Goal: Task Accomplishment & Management: Manage account settings

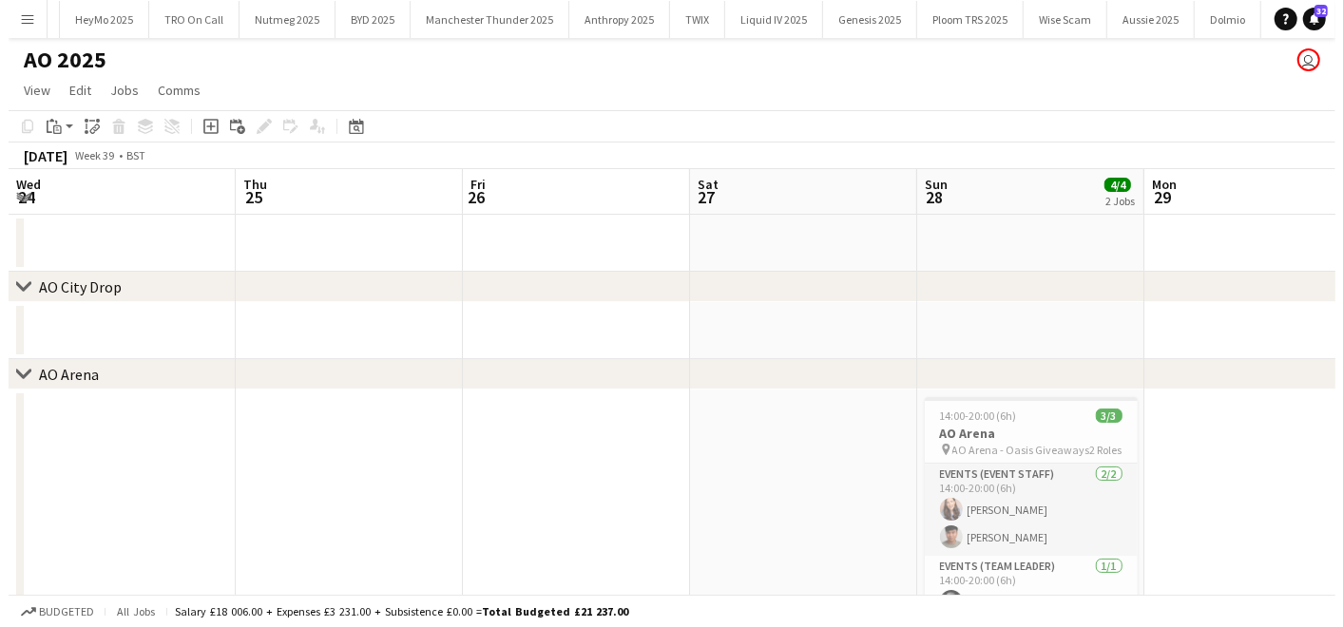
scroll to position [0, 453]
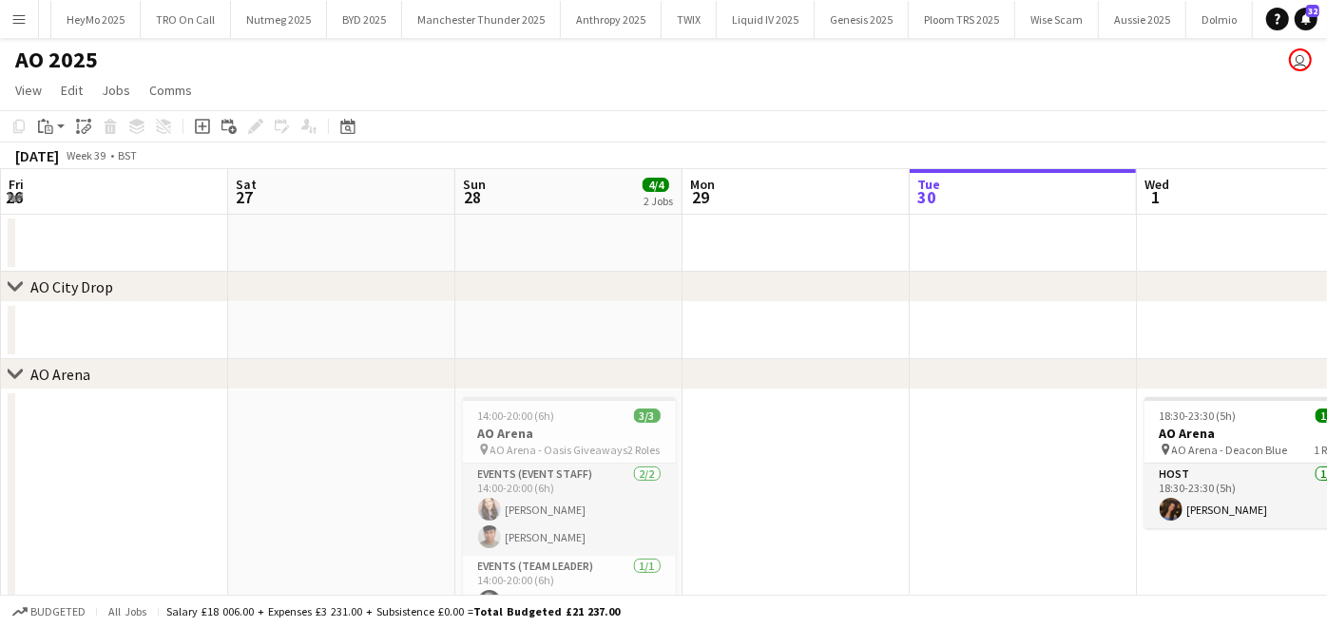
click at [18, 29] on button "Menu" at bounding box center [19, 19] width 38 height 38
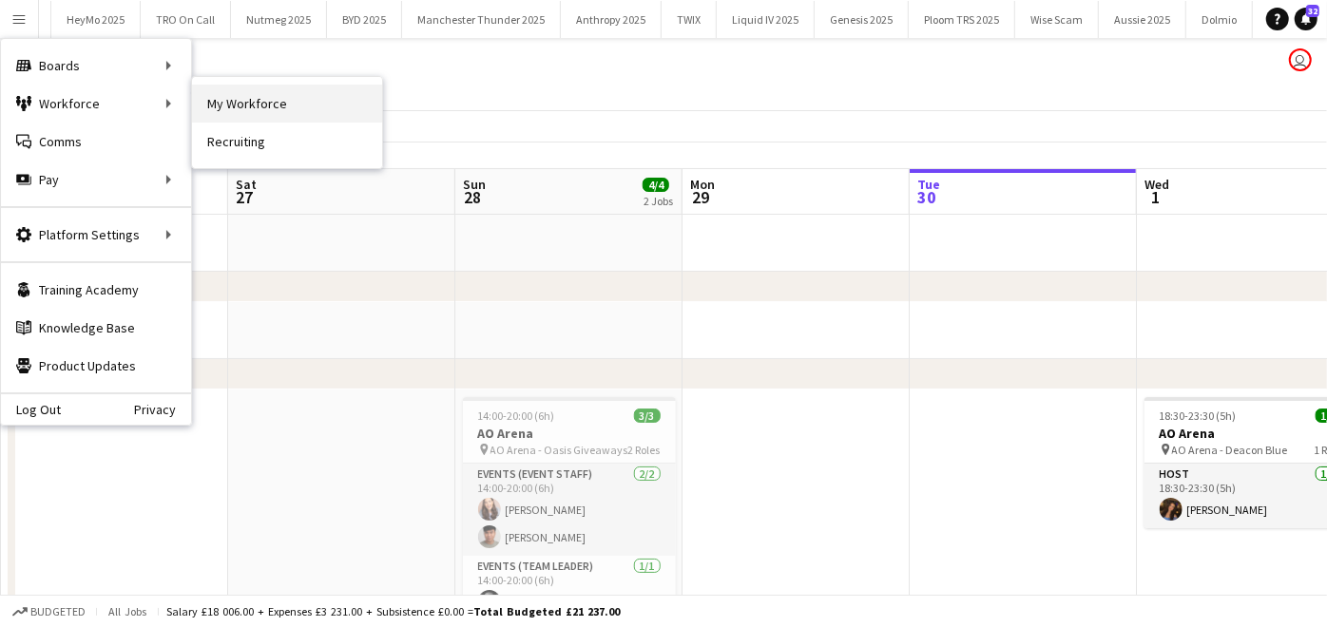
click at [217, 86] on link "My Workforce" at bounding box center [287, 104] width 190 height 38
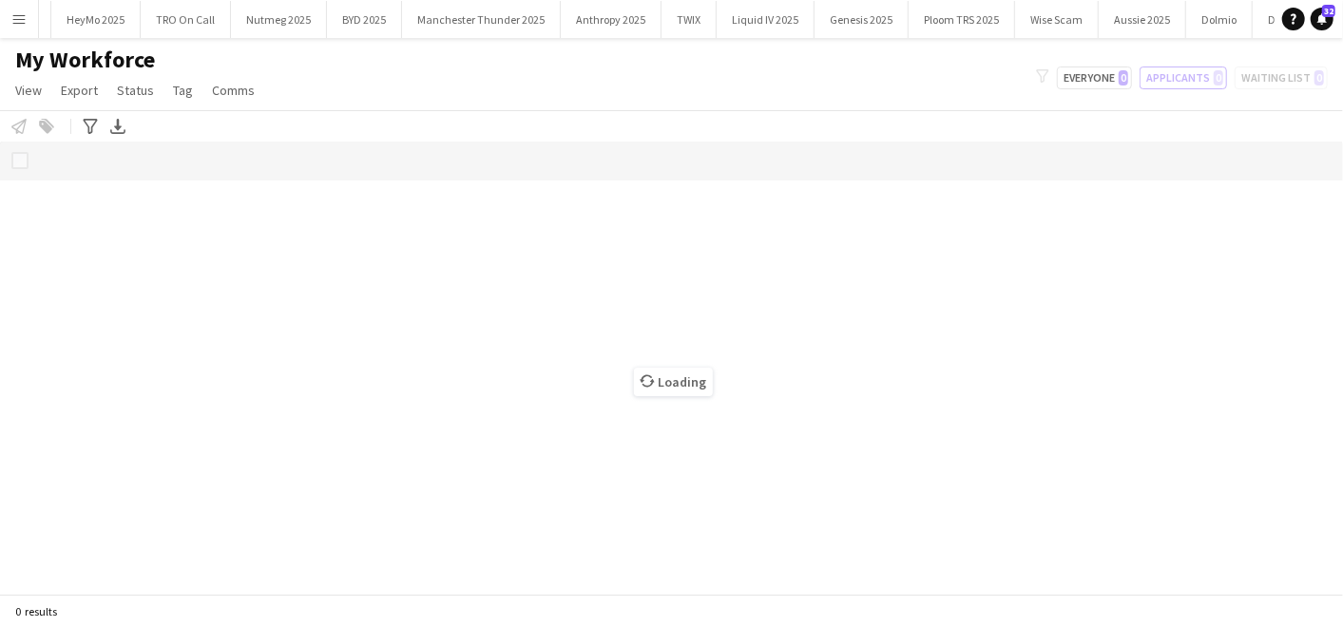
click at [1174, 72] on button "Applicants 0" at bounding box center [1182, 78] width 87 height 23
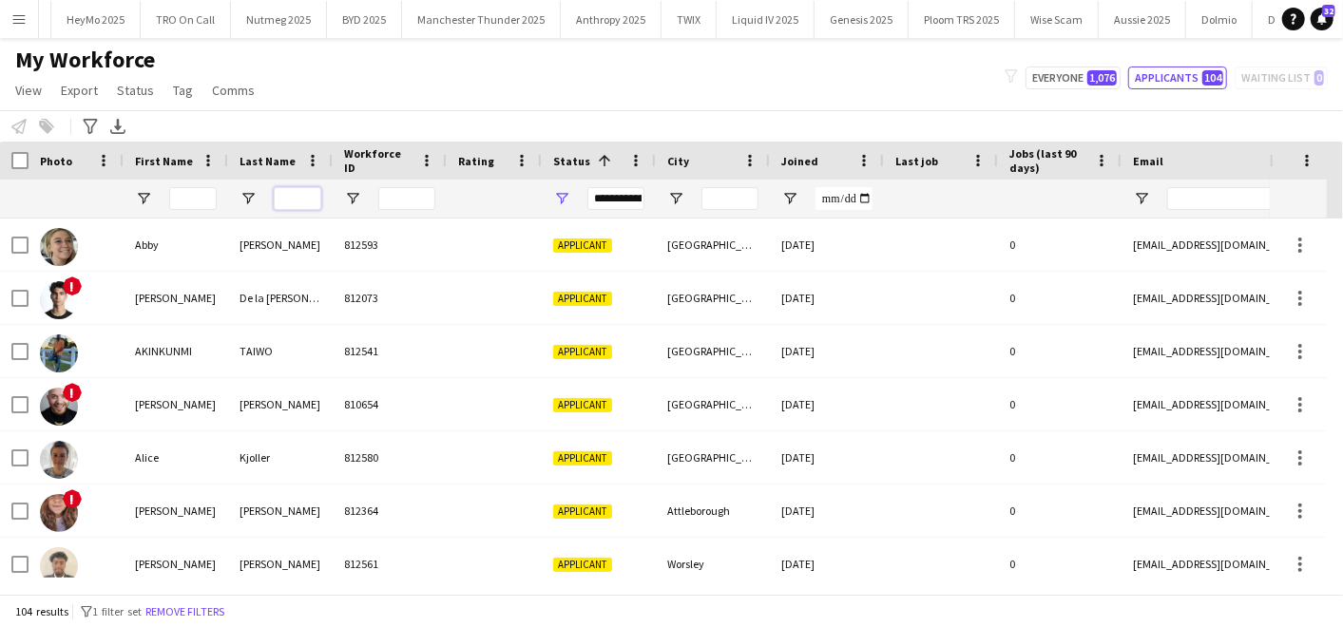
click at [296, 201] on input "Last Name Filter Input" at bounding box center [298, 198] width 48 height 23
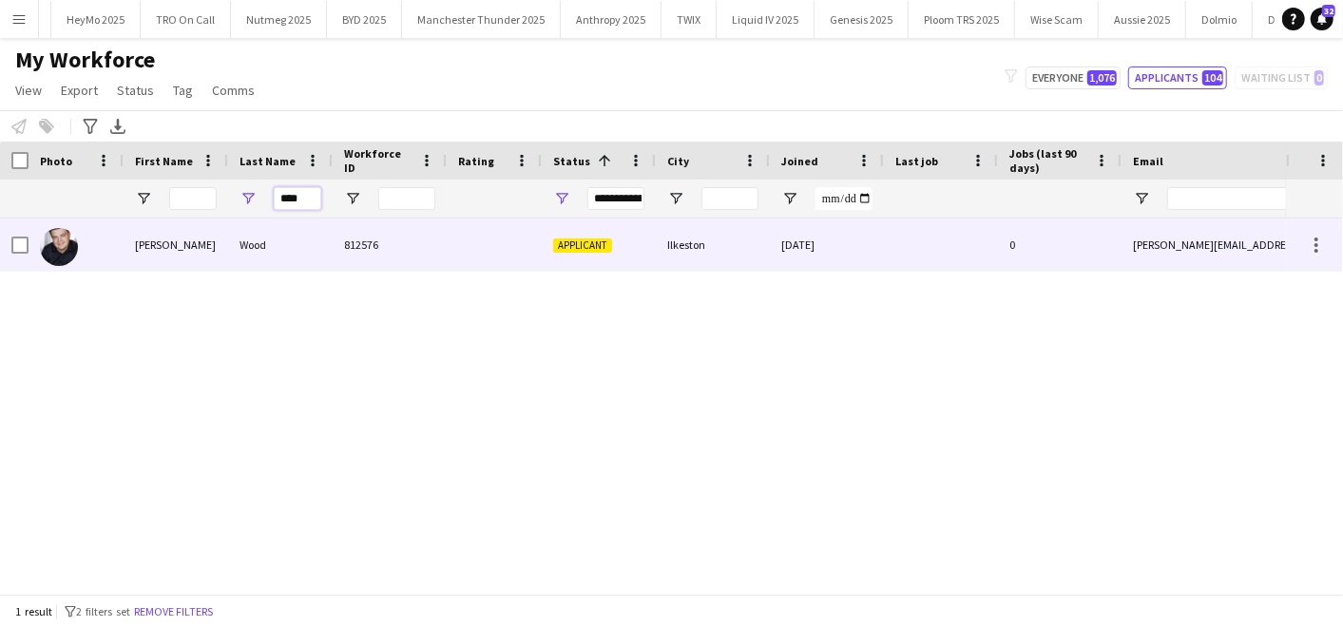
type input "****"
click at [201, 249] on div "[PERSON_NAME]" at bounding box center [176, 245] width 105 height 52
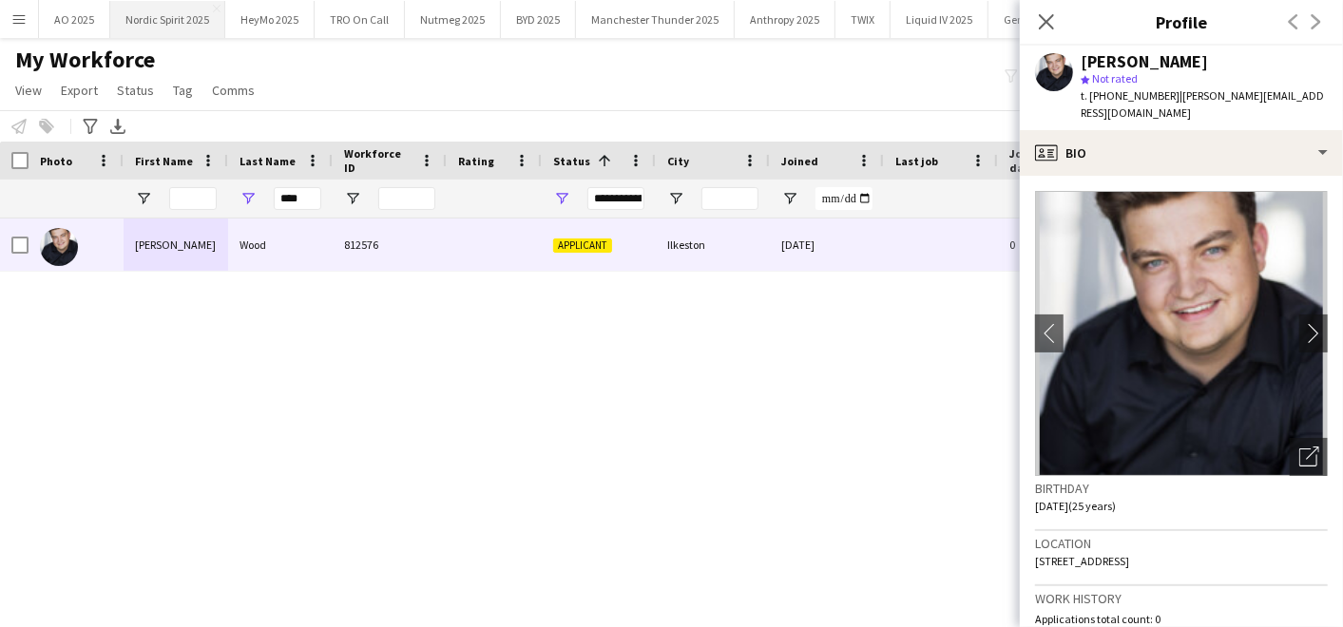
click at [160, 23] on button "Nordic Spirit 2025 Close" at bounding box center [167, 19] width 115 height 37
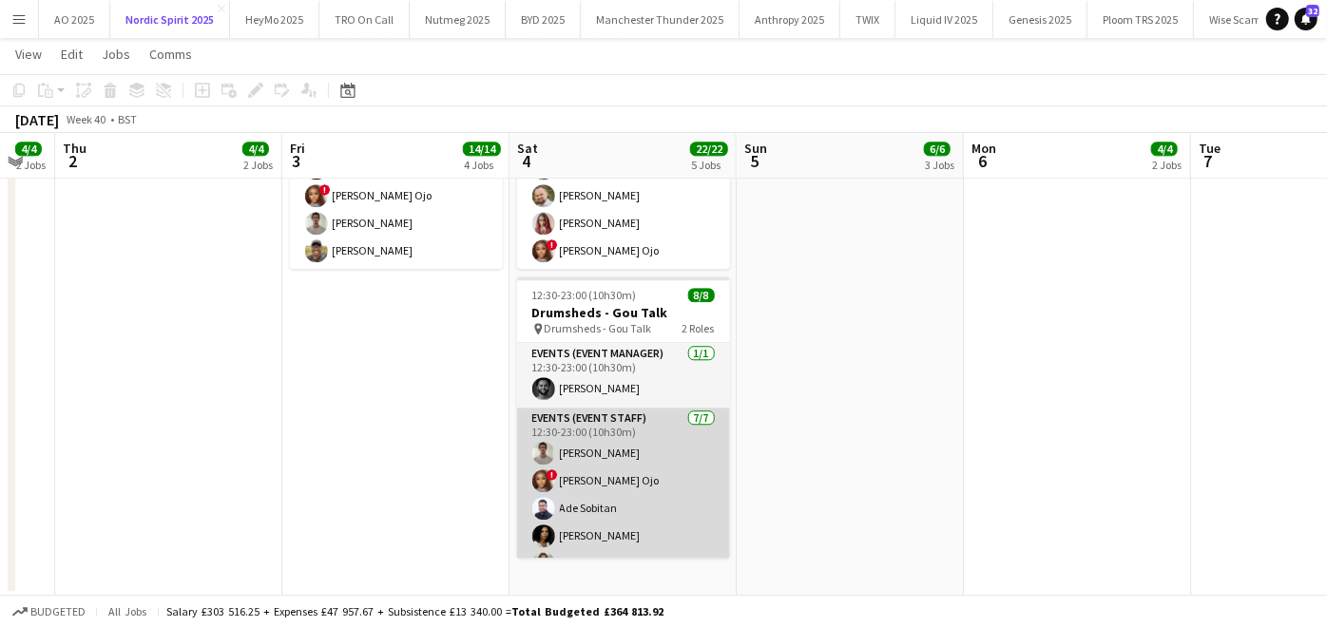
scroll to position [78, 0]
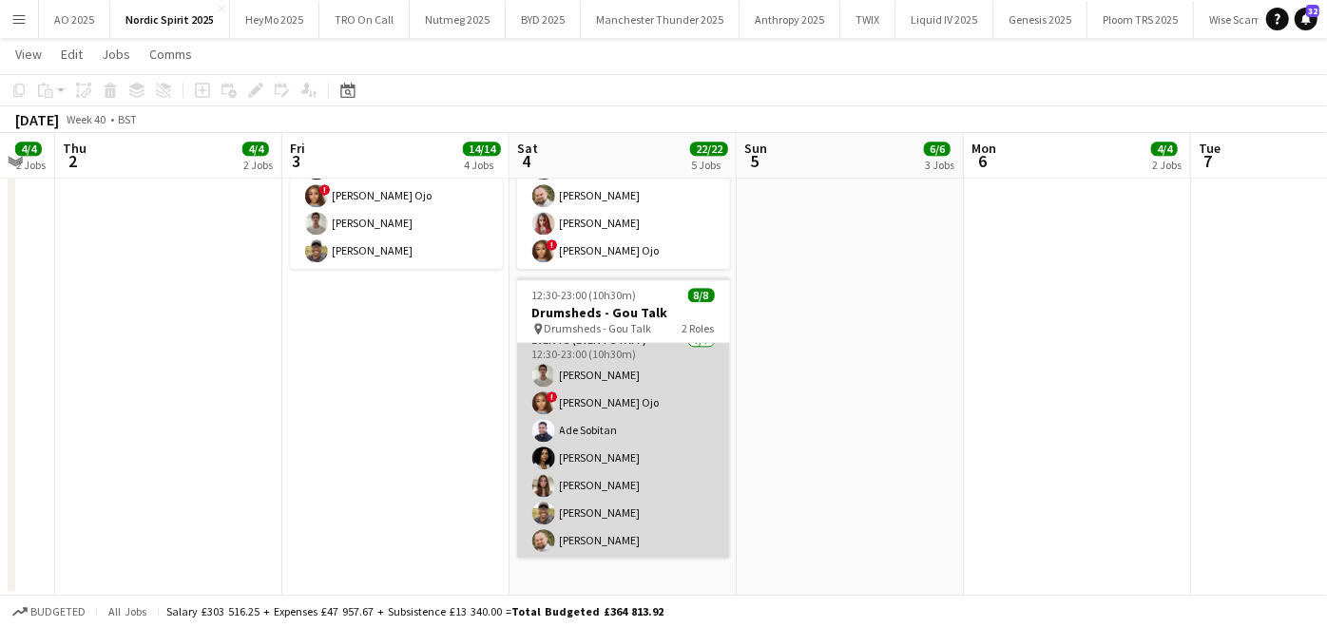
click at [607, 453] on app-card-role "Events (Event Staff) [DATE] 12:30-23:00 (10h30m) [PERSON_NAME] ! [PERSON_NAME] …" at bounding box center [623, 445] width 213 height 230
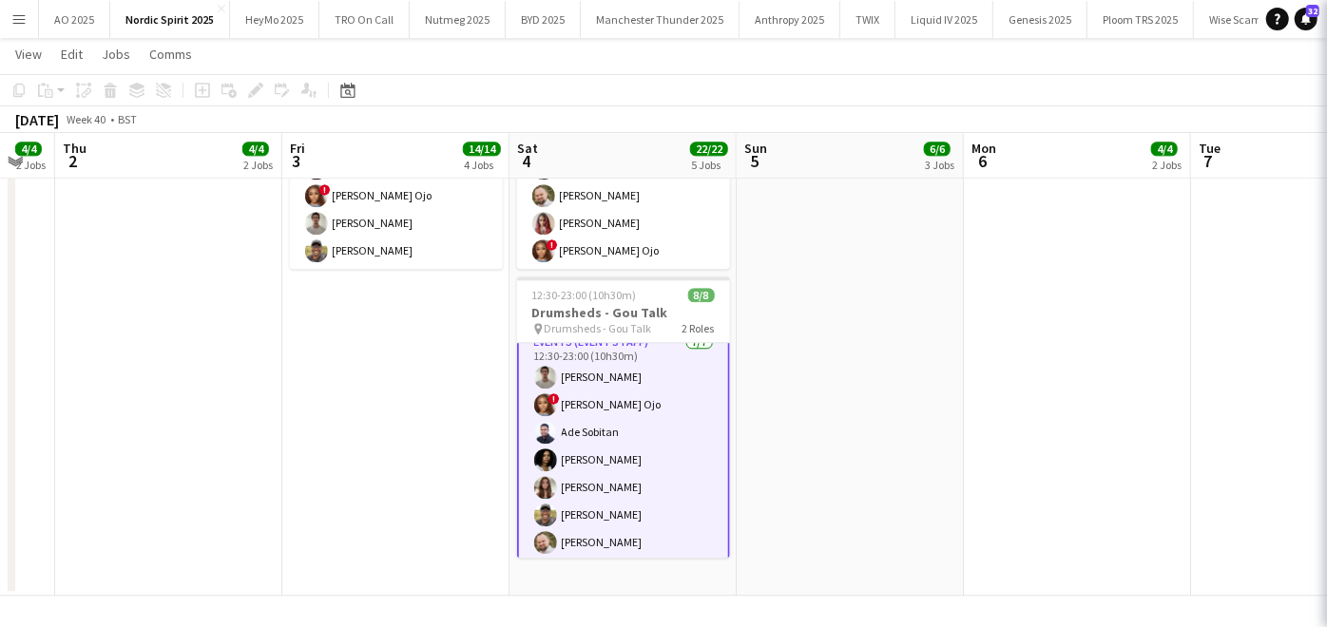
scroll to position [80, 0]
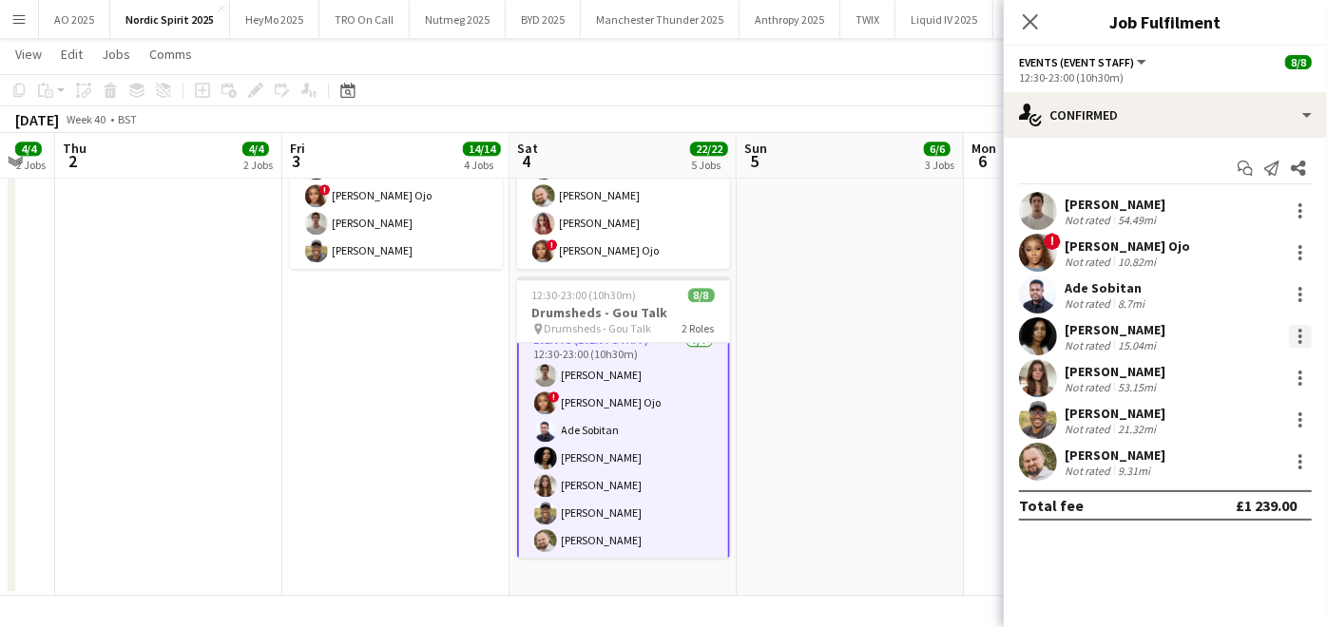
click at [1305, 336] on div at bounding box center [1299, 336] width 23 height 23
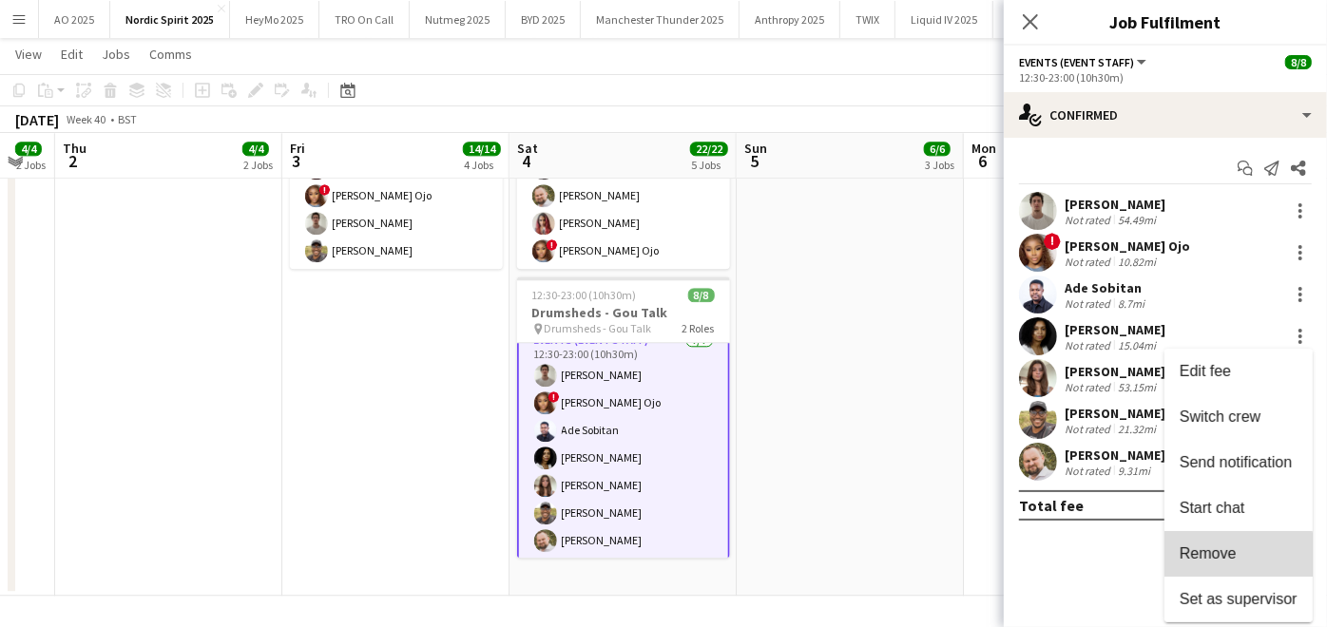
click at [1202, 558] on span "Remove" at bounding box center [1207, 553] width 57 height 16
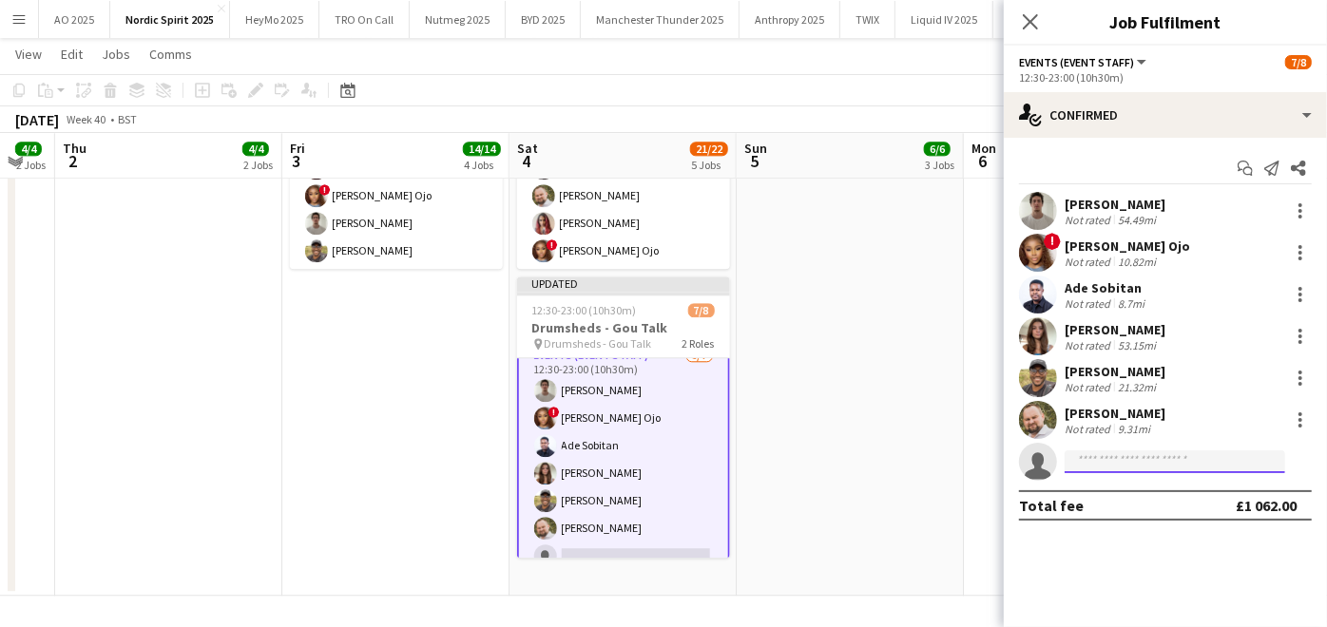
click at [1110, 461] on input at bounding box center [1174, 461] width 220 height 23
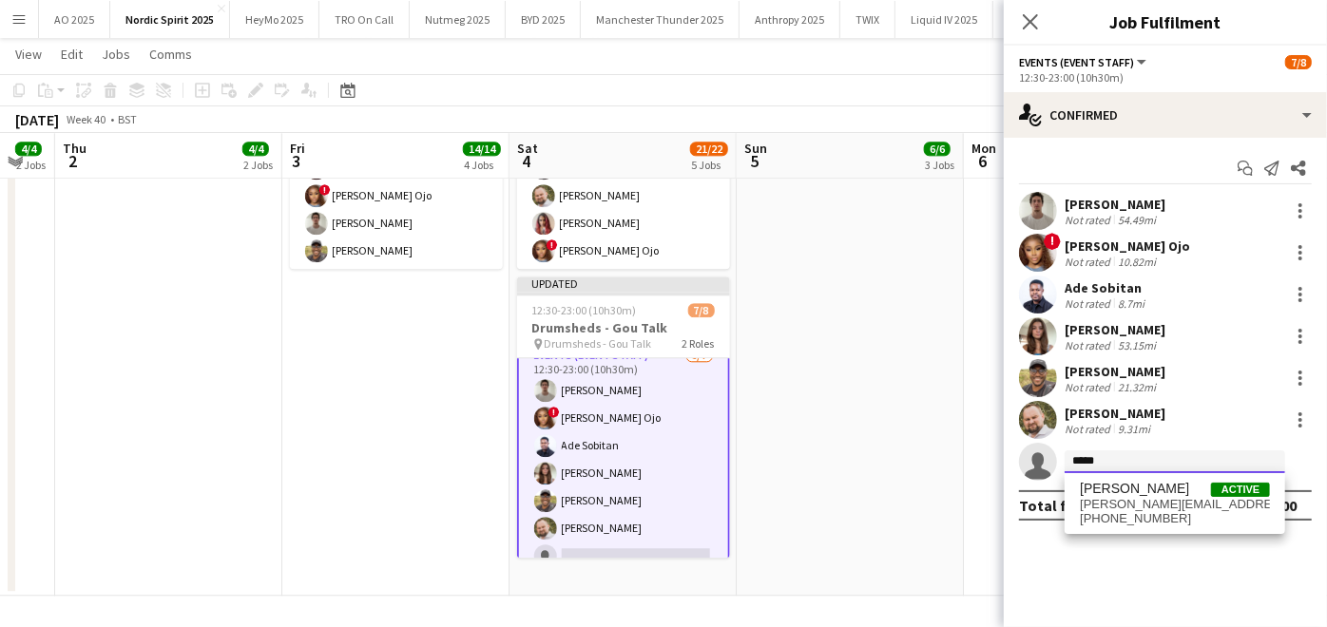
type input "*****"
click at [1105, 479] on div "[PERSON_NAME] Active [PERSON_NAME][EMAIL_ADDRESS][DOMAIN_NAME] [PHONE_NUMBER]" at bounding box center [1174, 503] width 220 height 61
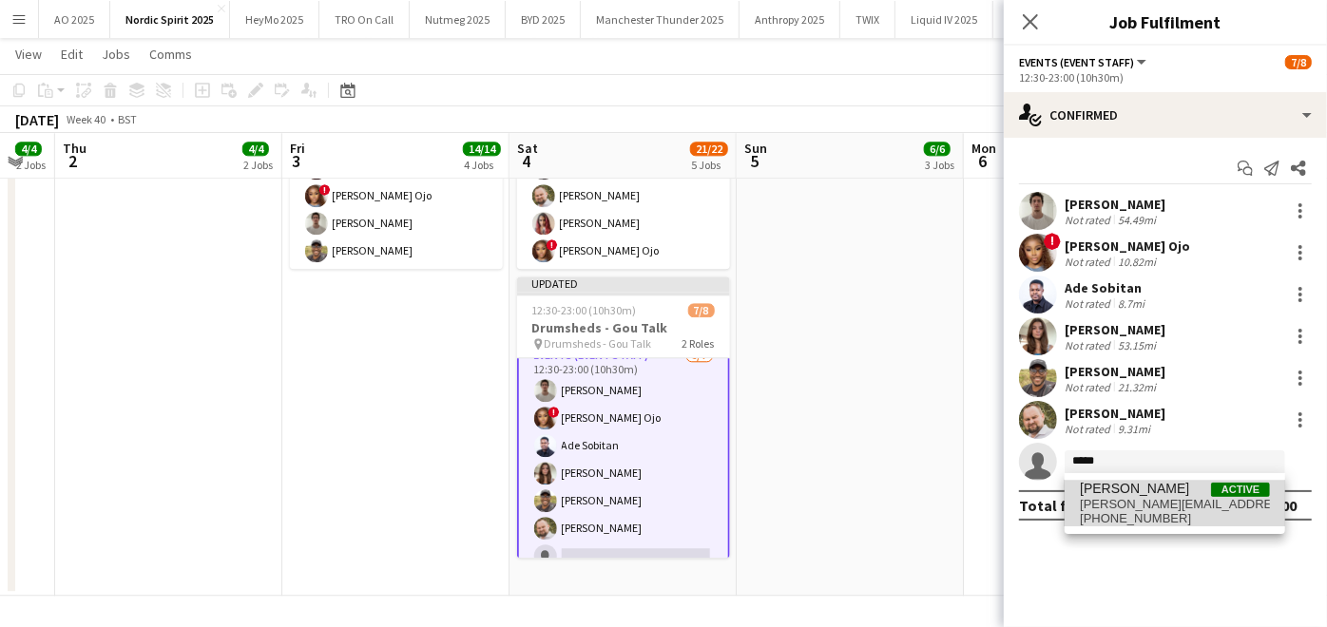
click at [1105, 486] on span "[PERSON_NAME]" at bounding box center [1133, 489] width 109 height 16
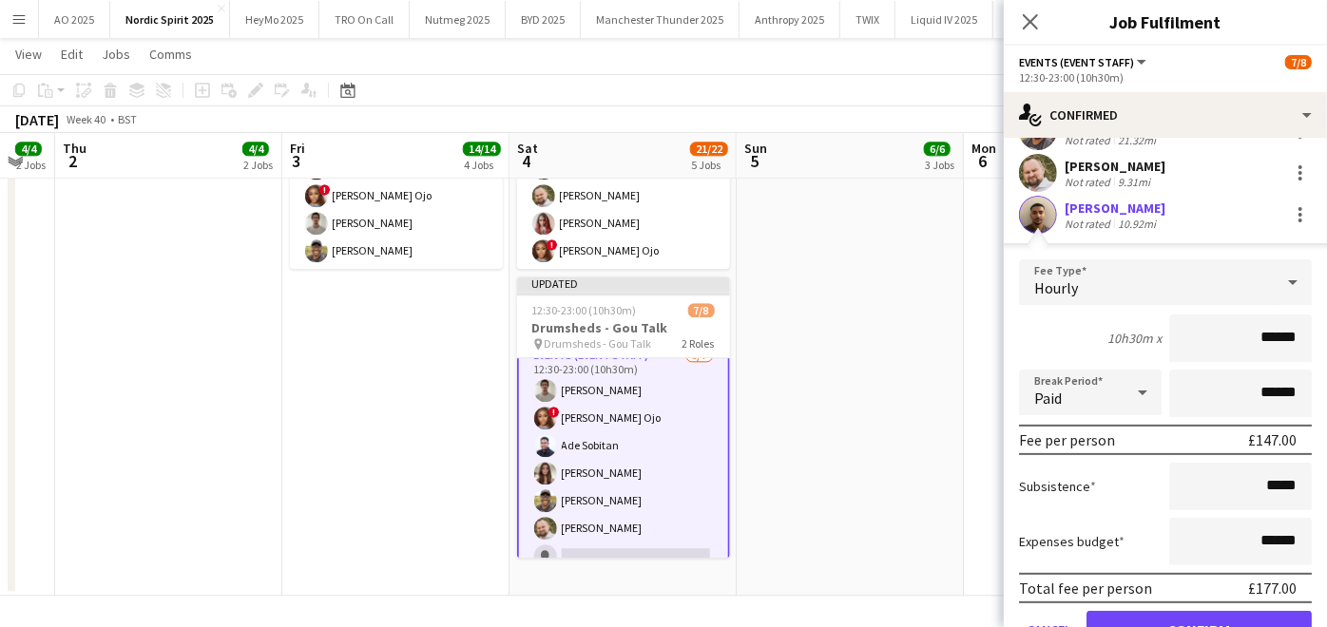
scroll to position [259, 0]
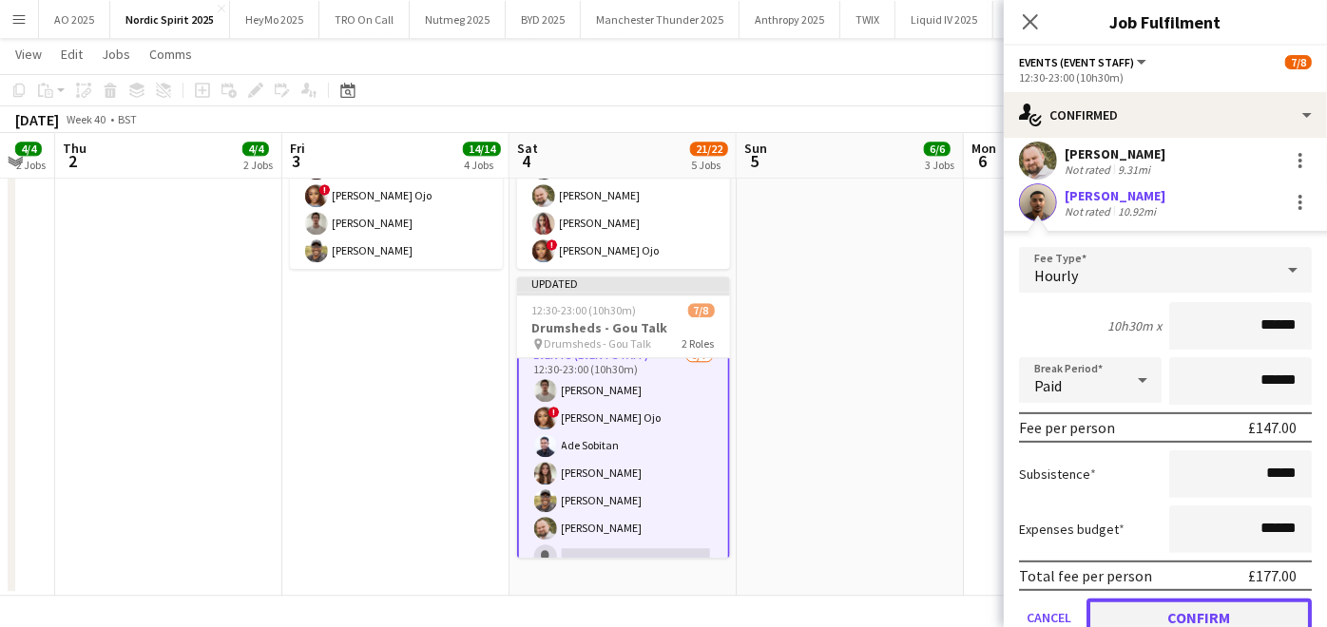
click at [1165, 609] on button "Confirm" at bounding box center [1198, 618] width 225 height 38
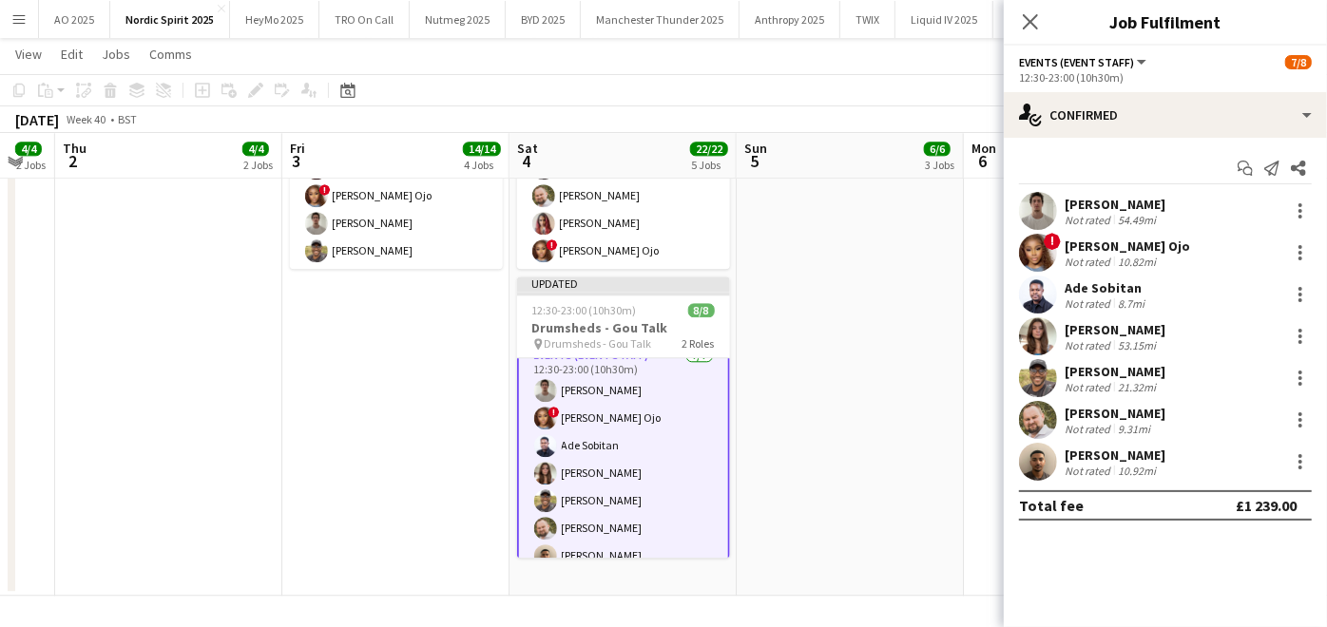
scroll to position [0, 0]
click at [964, 450] on app-date-cell at bounding box center [1077, 288] width 227 height 616
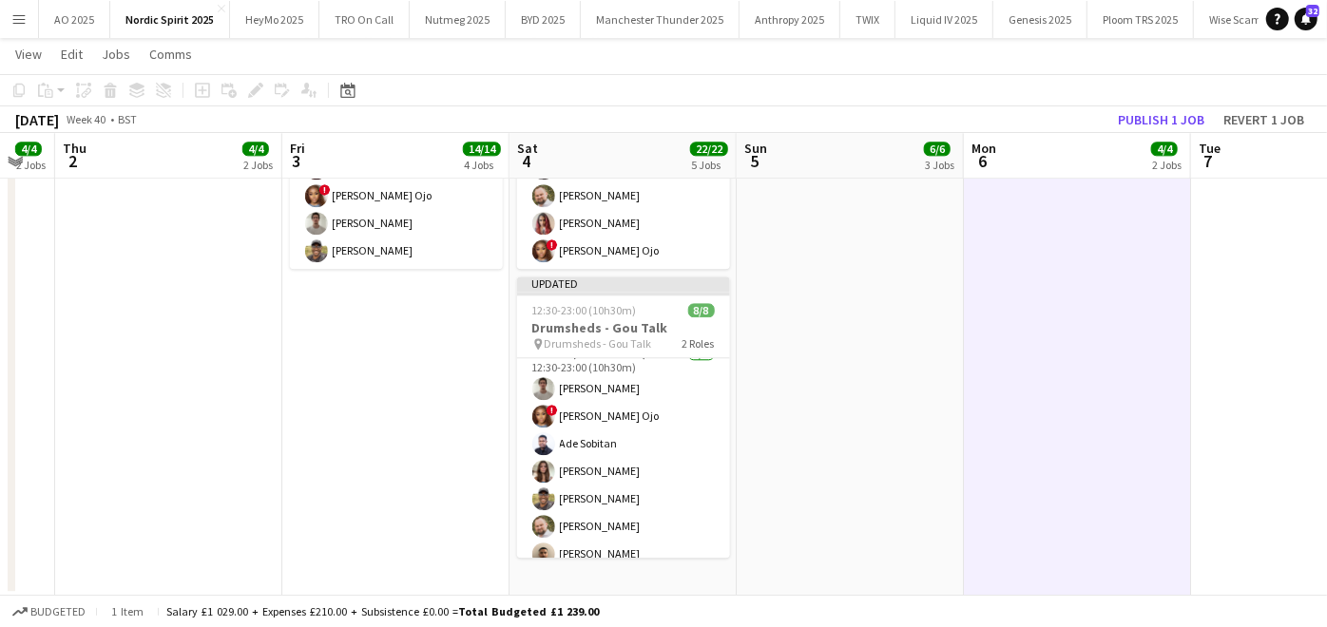
scroll to position [78, 0]
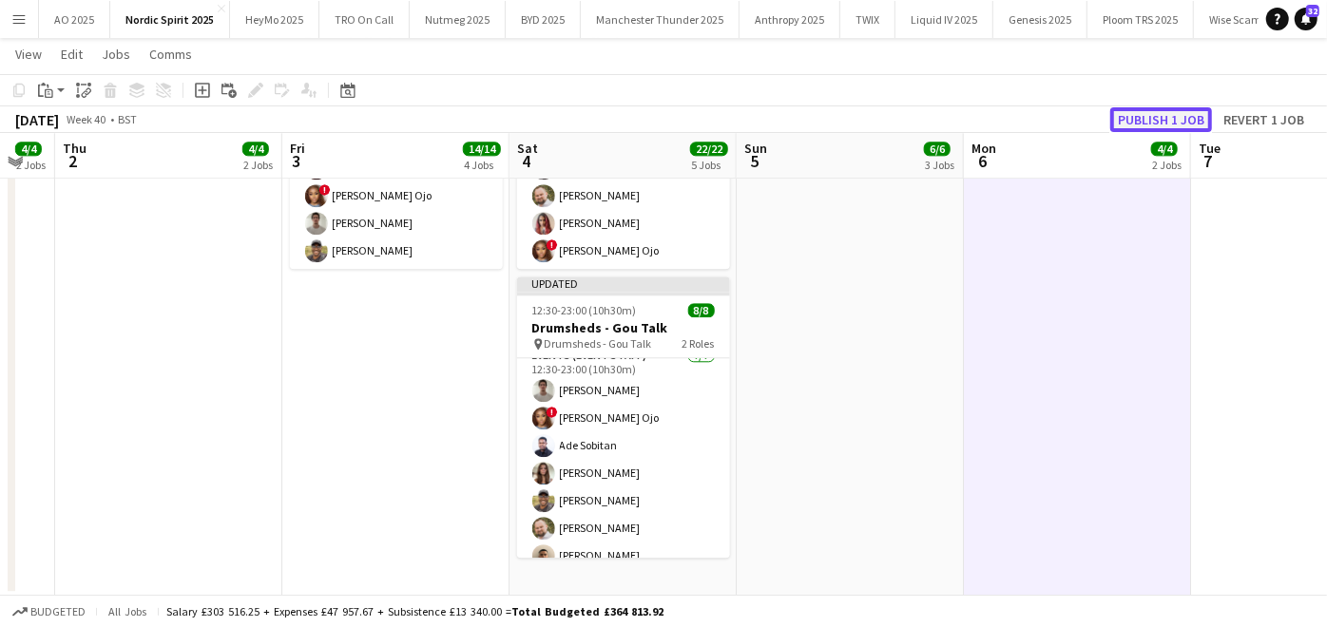
click at [1160, 124] on button "Publish 1 job" at bounding box center [1161, 119] width 102 height 25
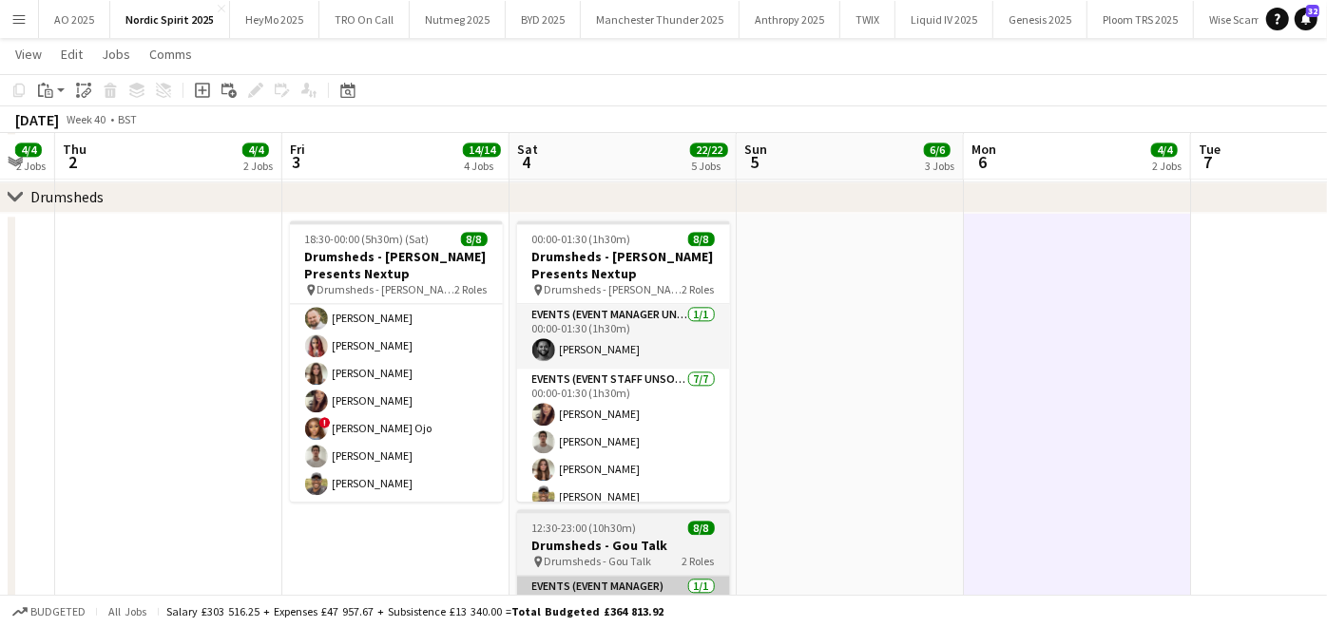
scroll to position [96, 0]
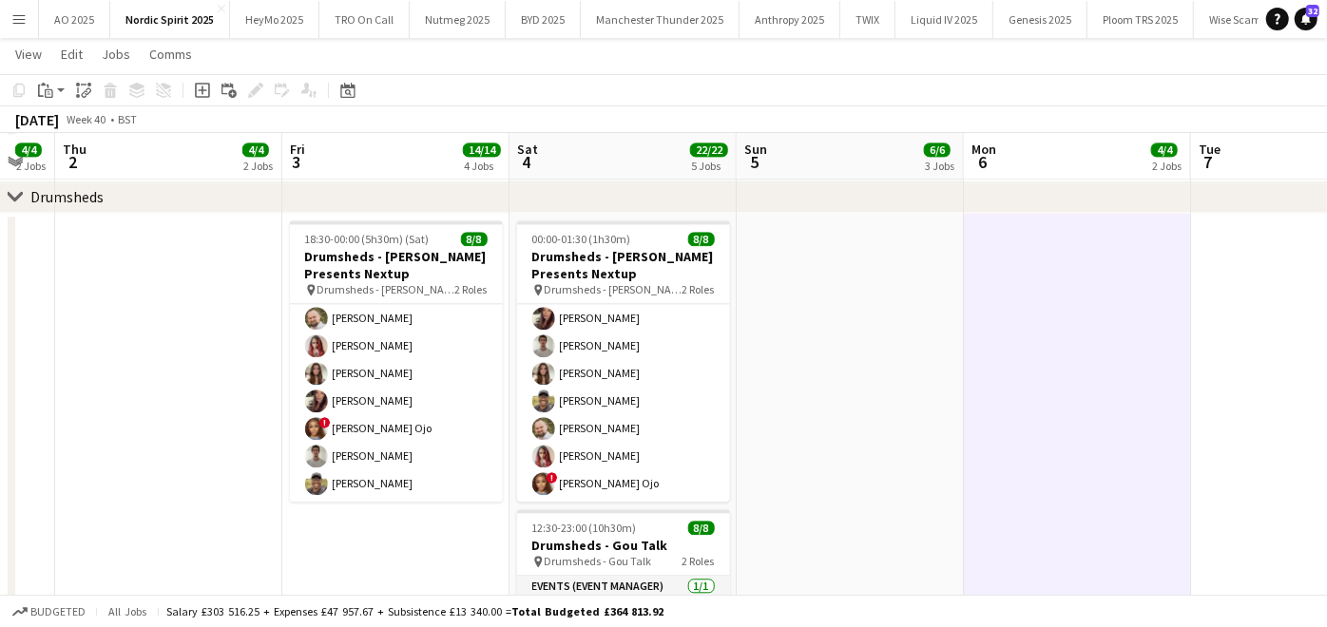
click at [931, 290] on app-date-cell at bounding box center [849, 521] width 227 height 616
